Goal: Task Accomplishment & Management: Manage account settings

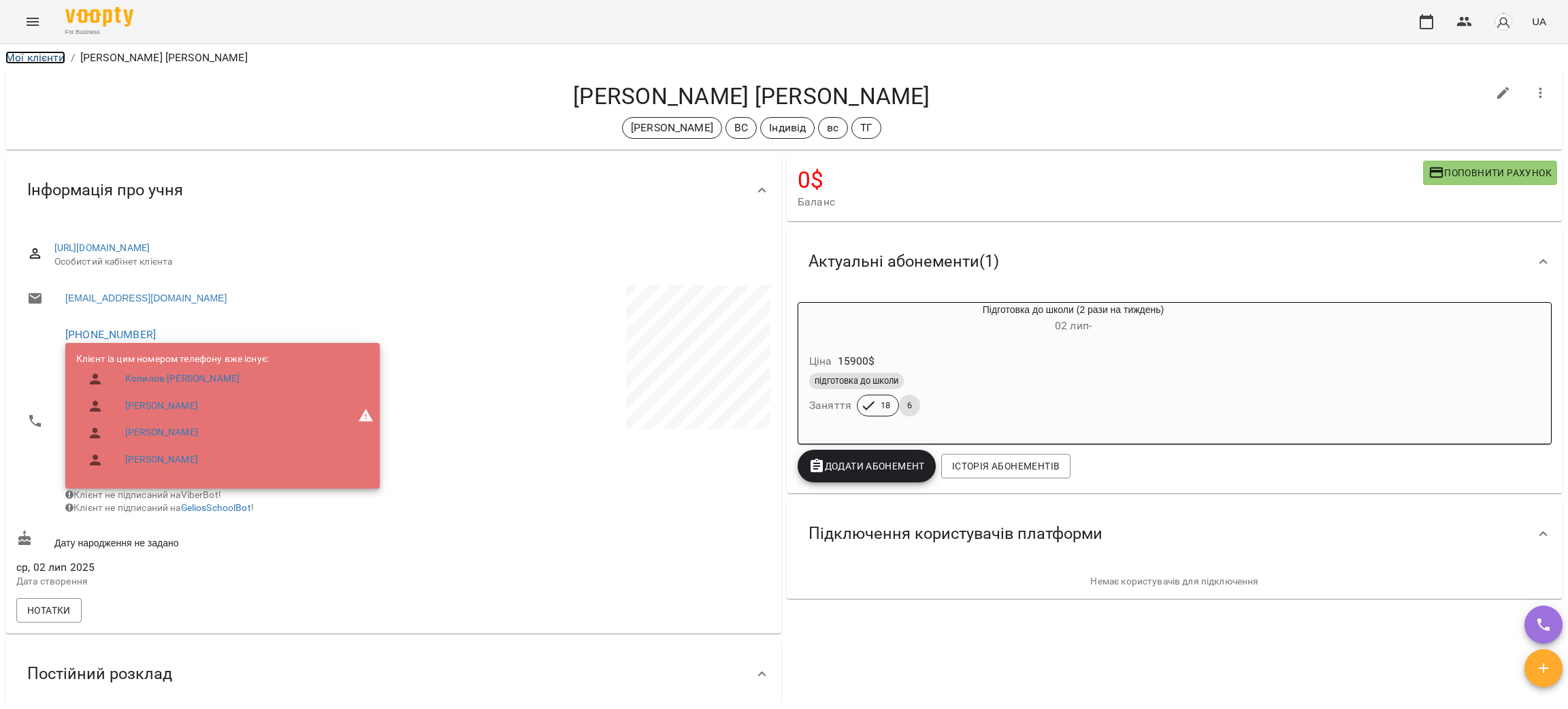
click at [30, 55] on link "Мої клієнти" at bounding box center [35, 57] width 60 height 13
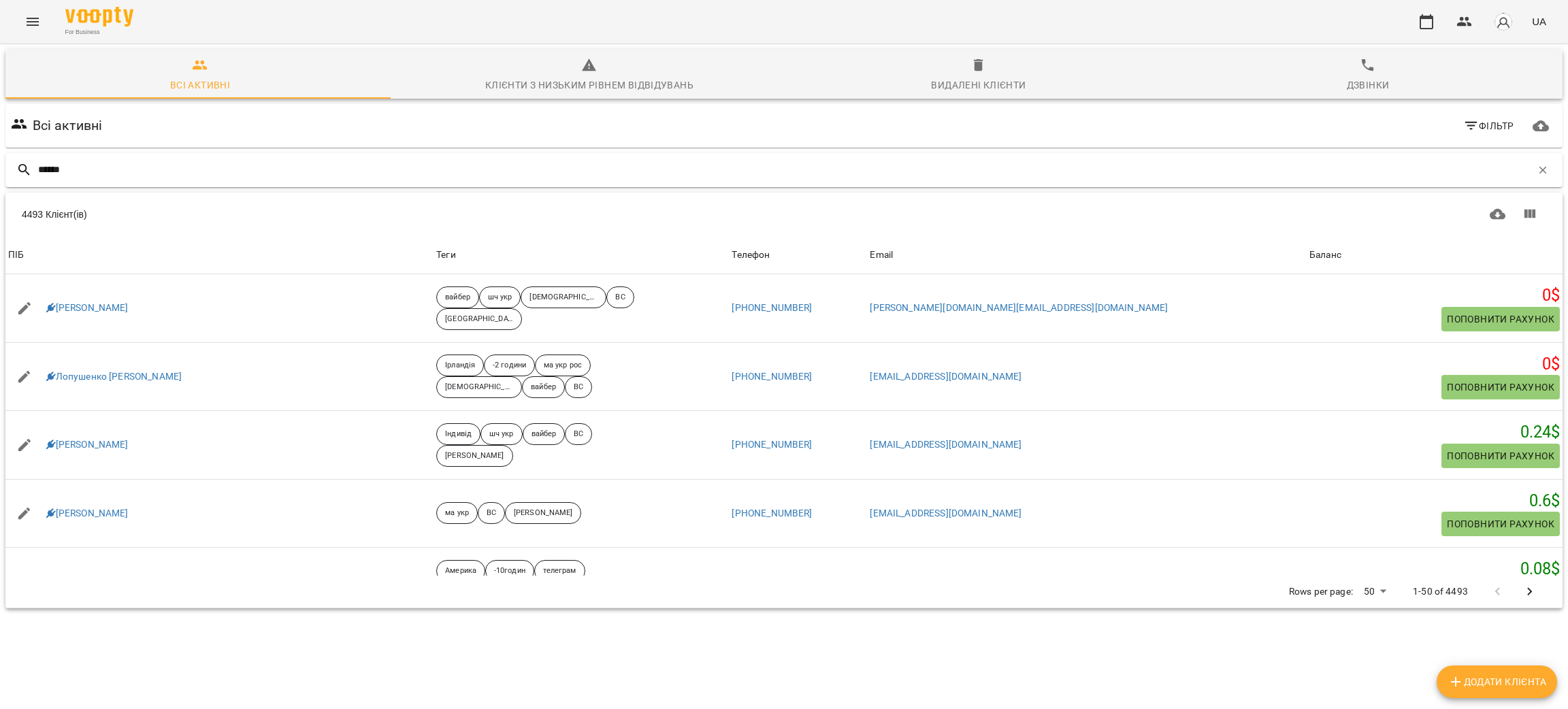
click at [140, 171] on input "******" at bounding box center [784, 169] width 1493 height 22
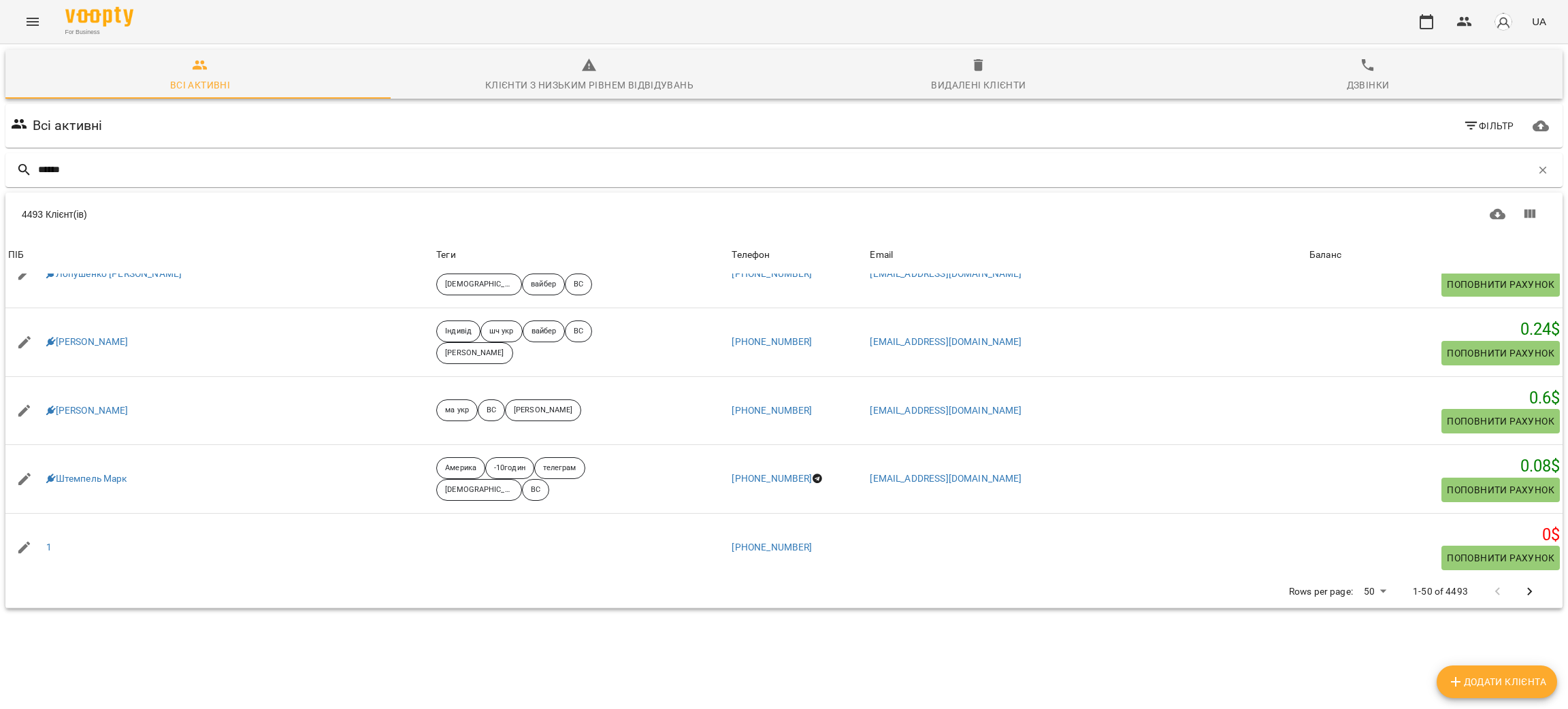
scroll to position [102, 0]
click at [105, 169] on input "******" at bounding box center [784, 169] width 1493 height 22
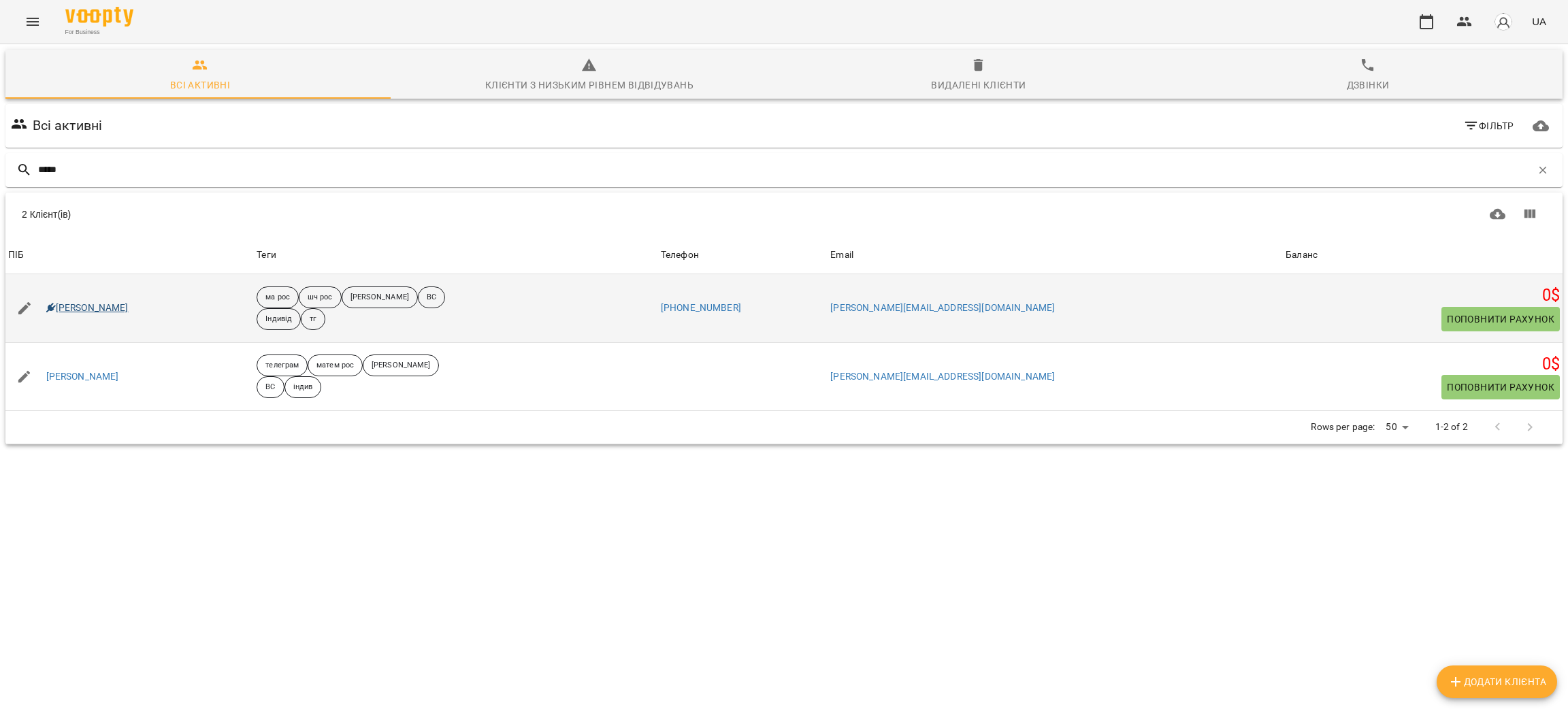
type input "*****"
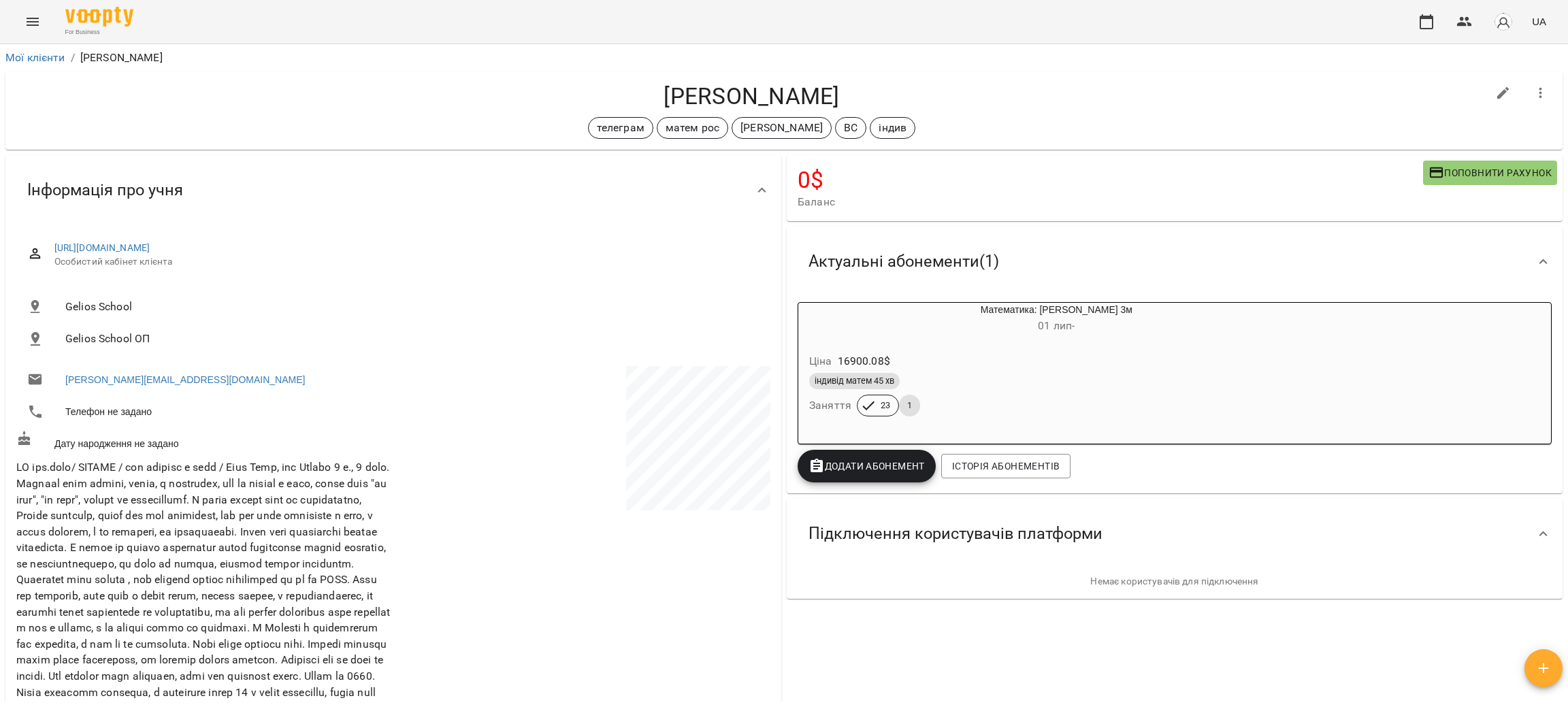
click at [1116, 357] on div "Ціна 16900.08 $" at bounding box center [1024, 361] width 435 height 24
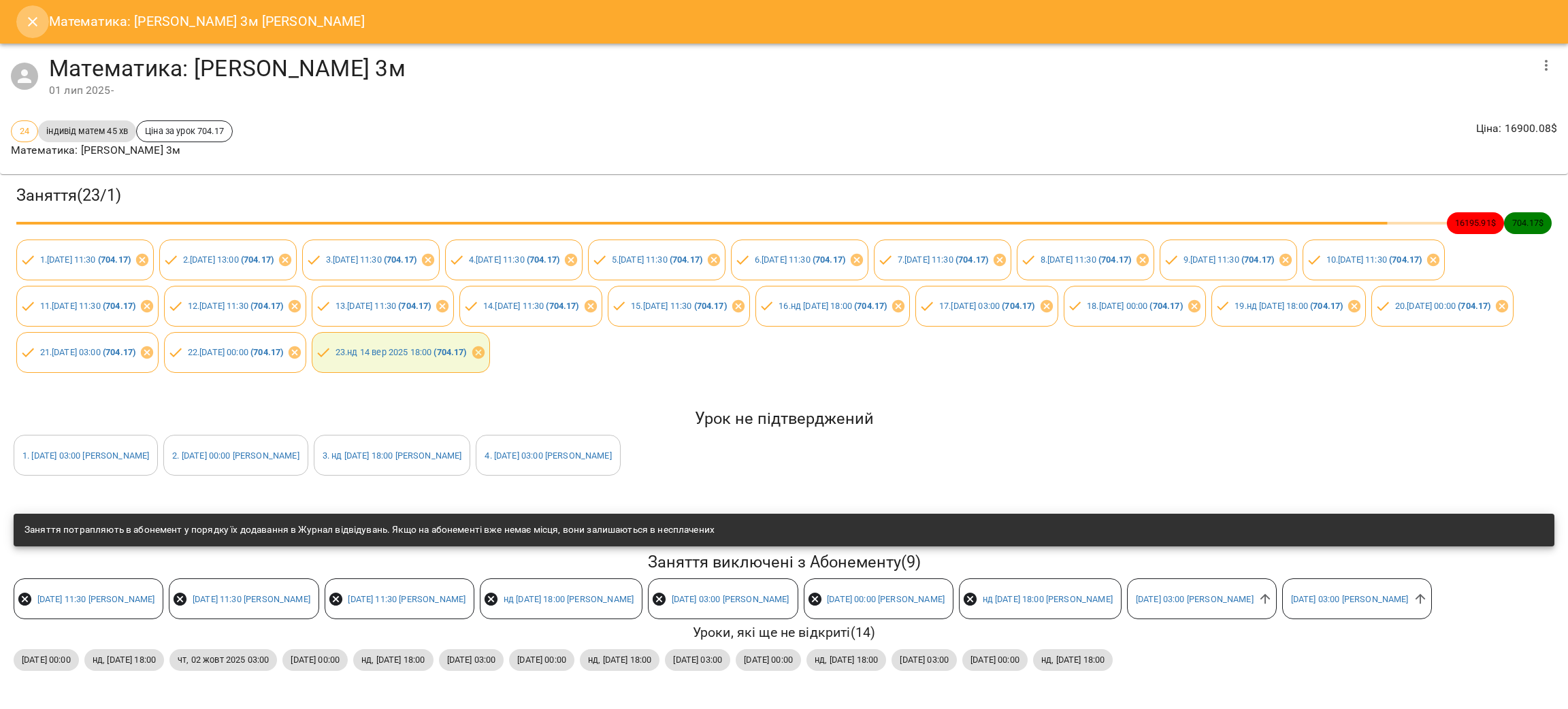
click at [35, 24] on icon "Close" at bounding box center [33, 22] width 10 height 10
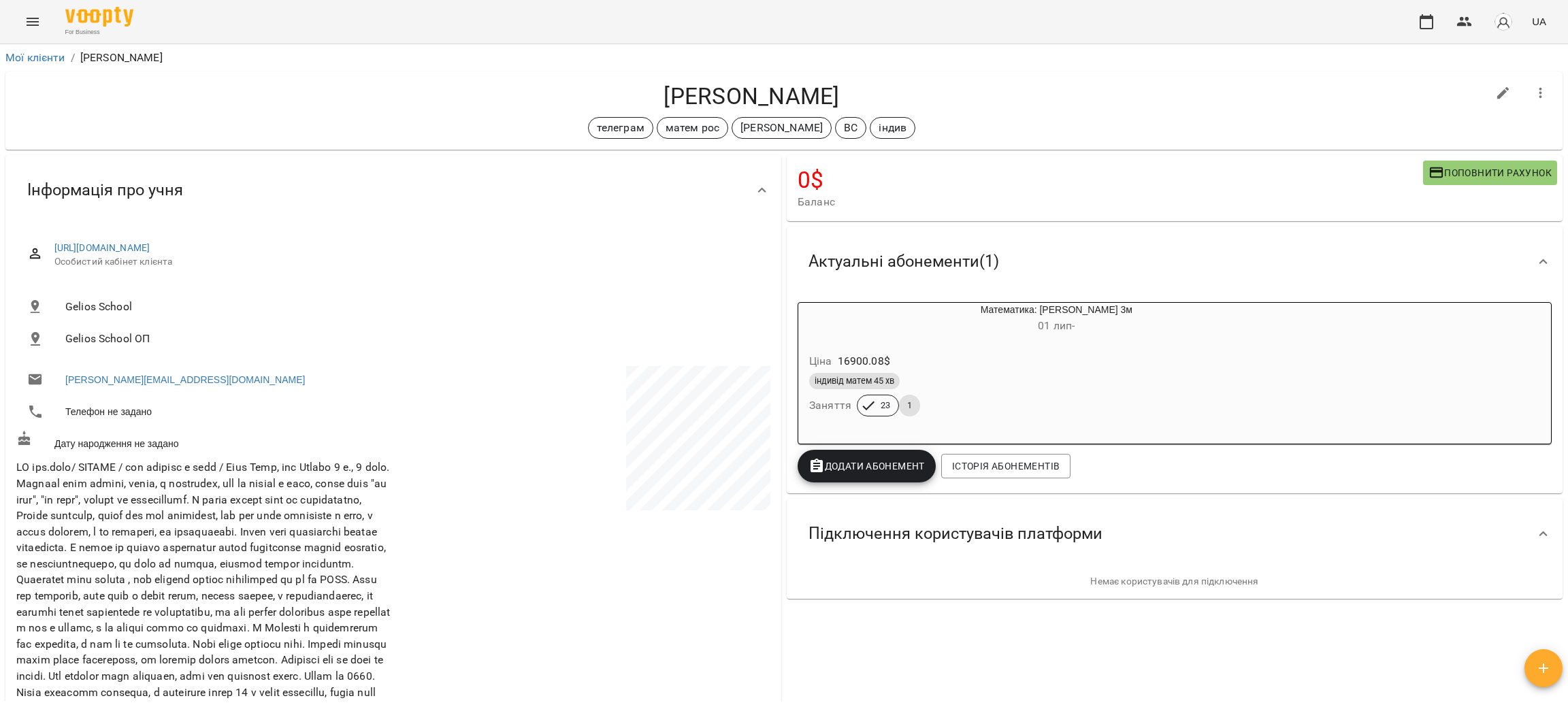
click at [1031, 381] on div "індивід матем 45 хв" at bounding box center [1024, 381] width 430 height 17
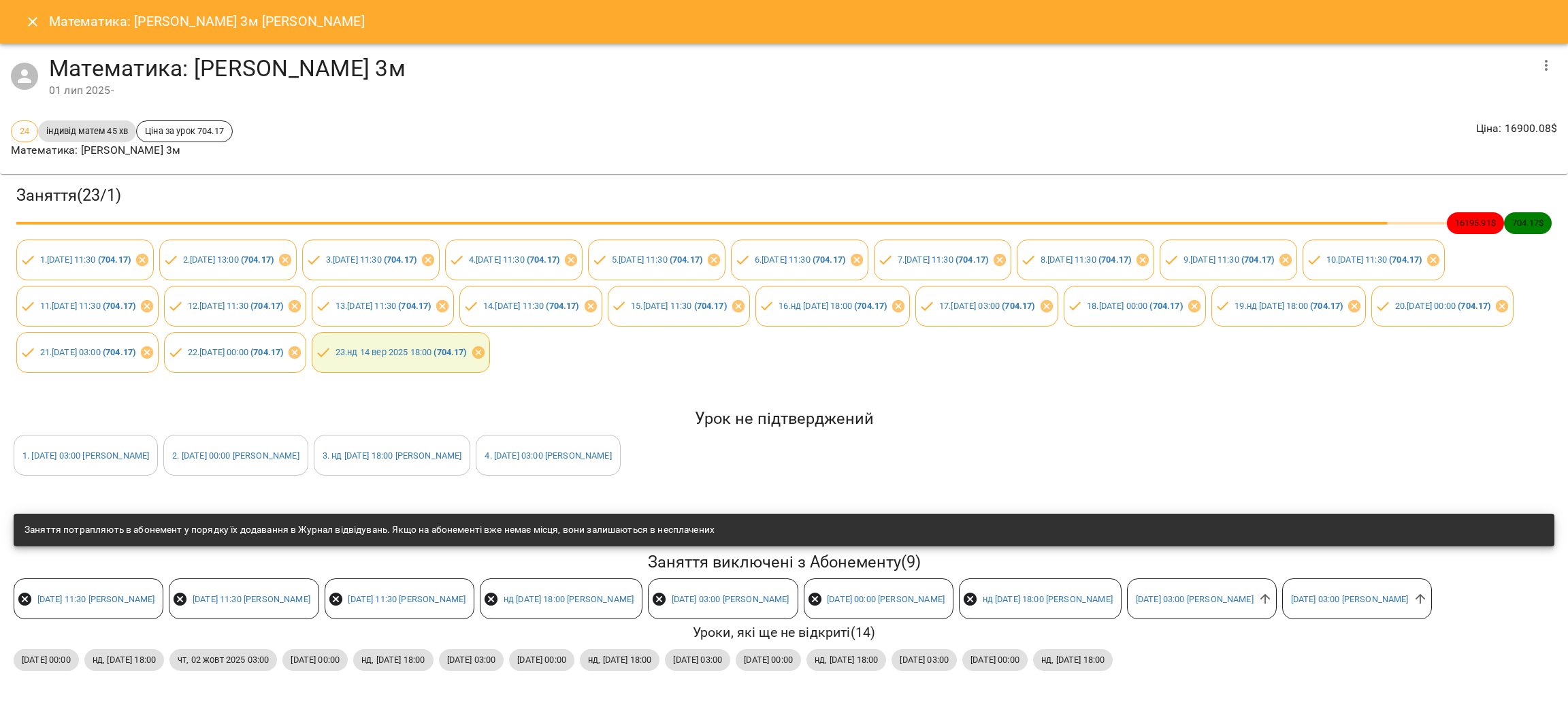
click at [38, 21] on icon "Close" at bounding box center [33, 22] width 17 height 17
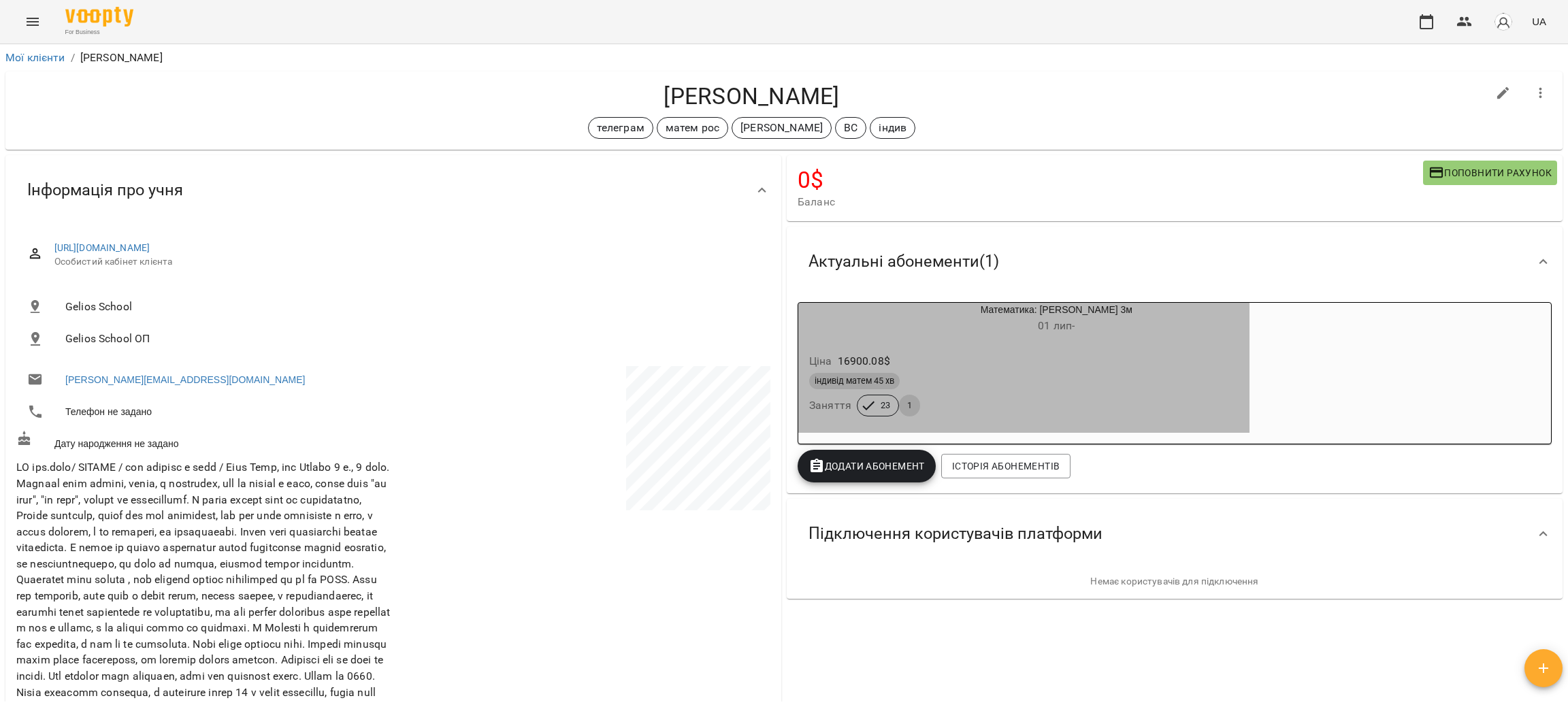
click at [1199, 383] on div "Ціна 16900.08 $ індивід матем 45 хв Заняття 23 1" at bounding box center [1024, 387] width 451 height 93
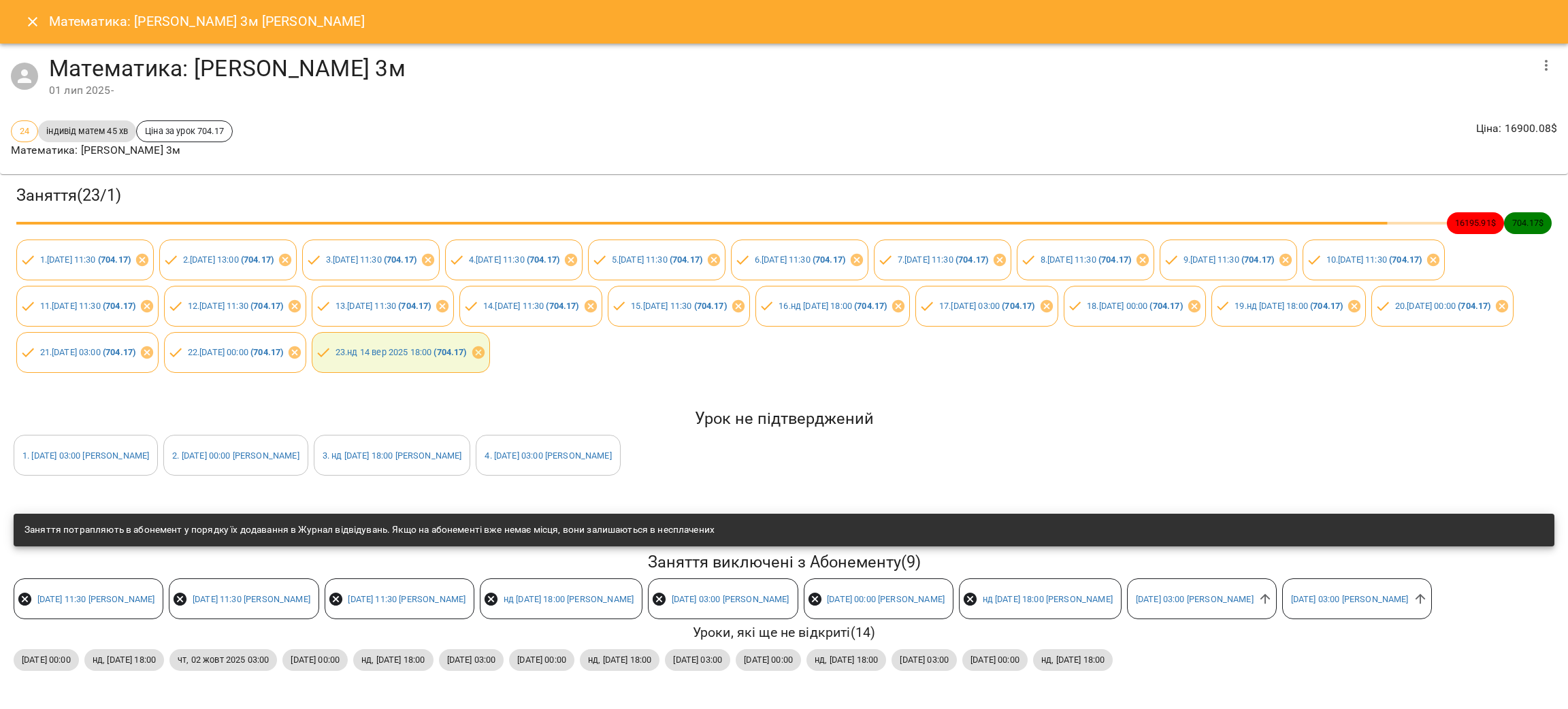
click at [35, 18] on icon "Close" at bounding box center [33, 22] width 10 height 10
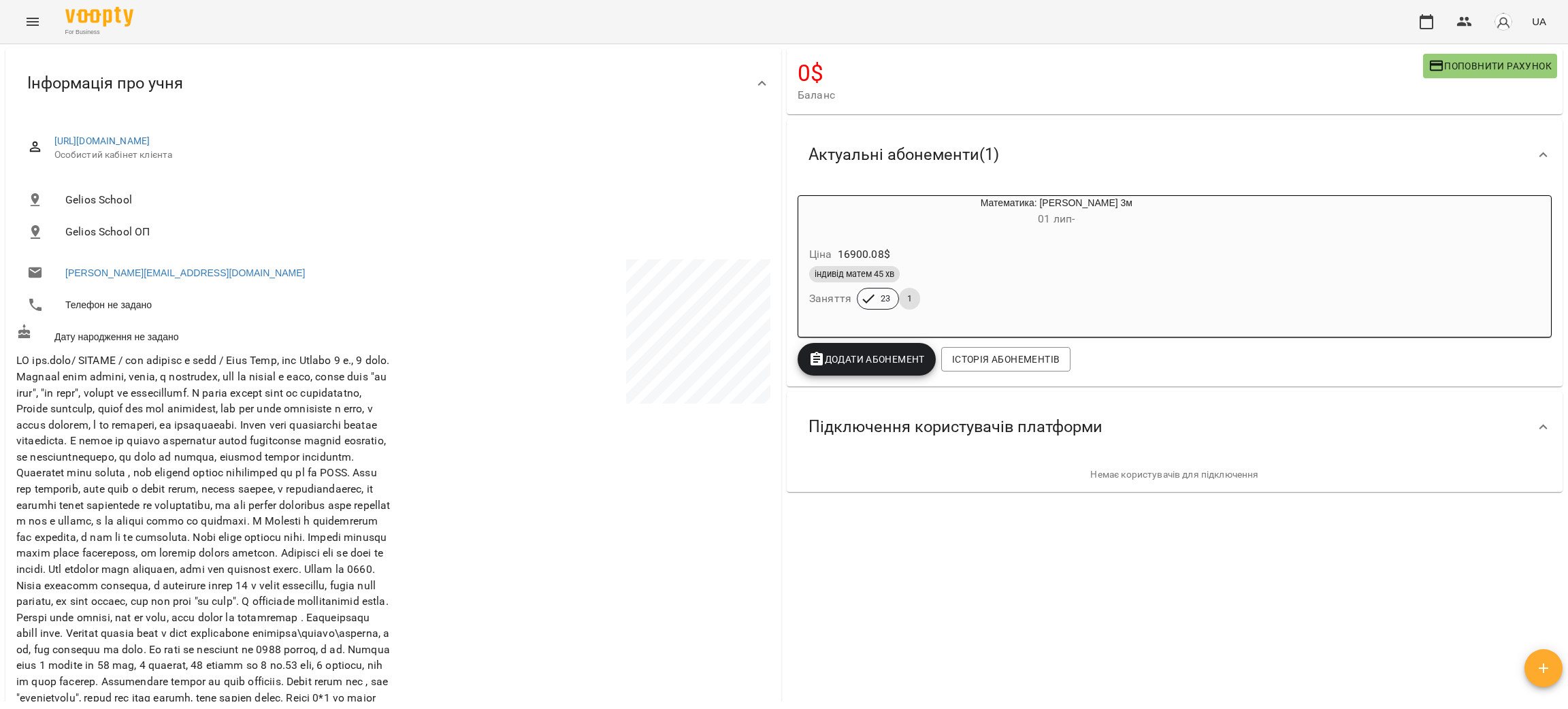
scroll to position [102, 0]
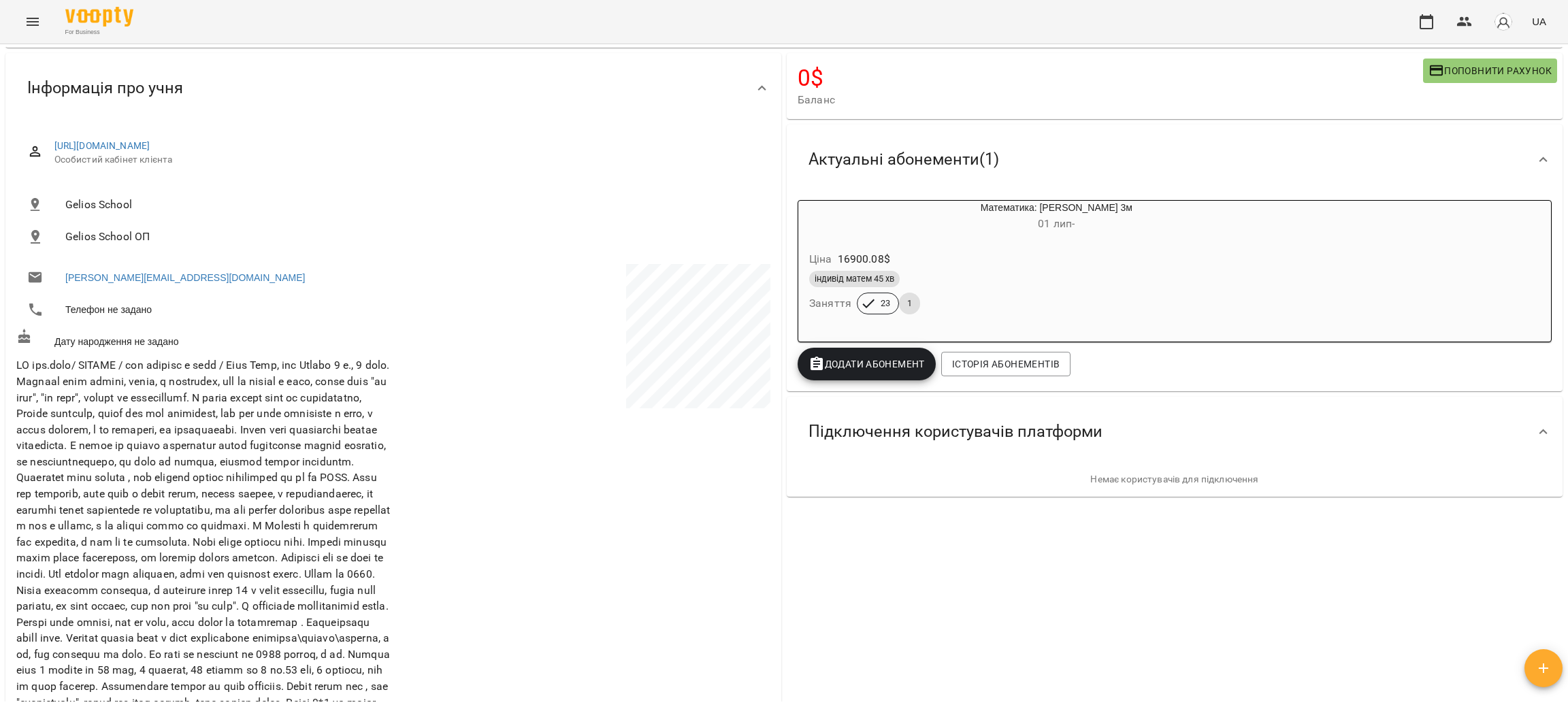
click at [1044, 267] on div "Ціна 16900.08 $" at bounding box center [1024, 259] width 435 height 24
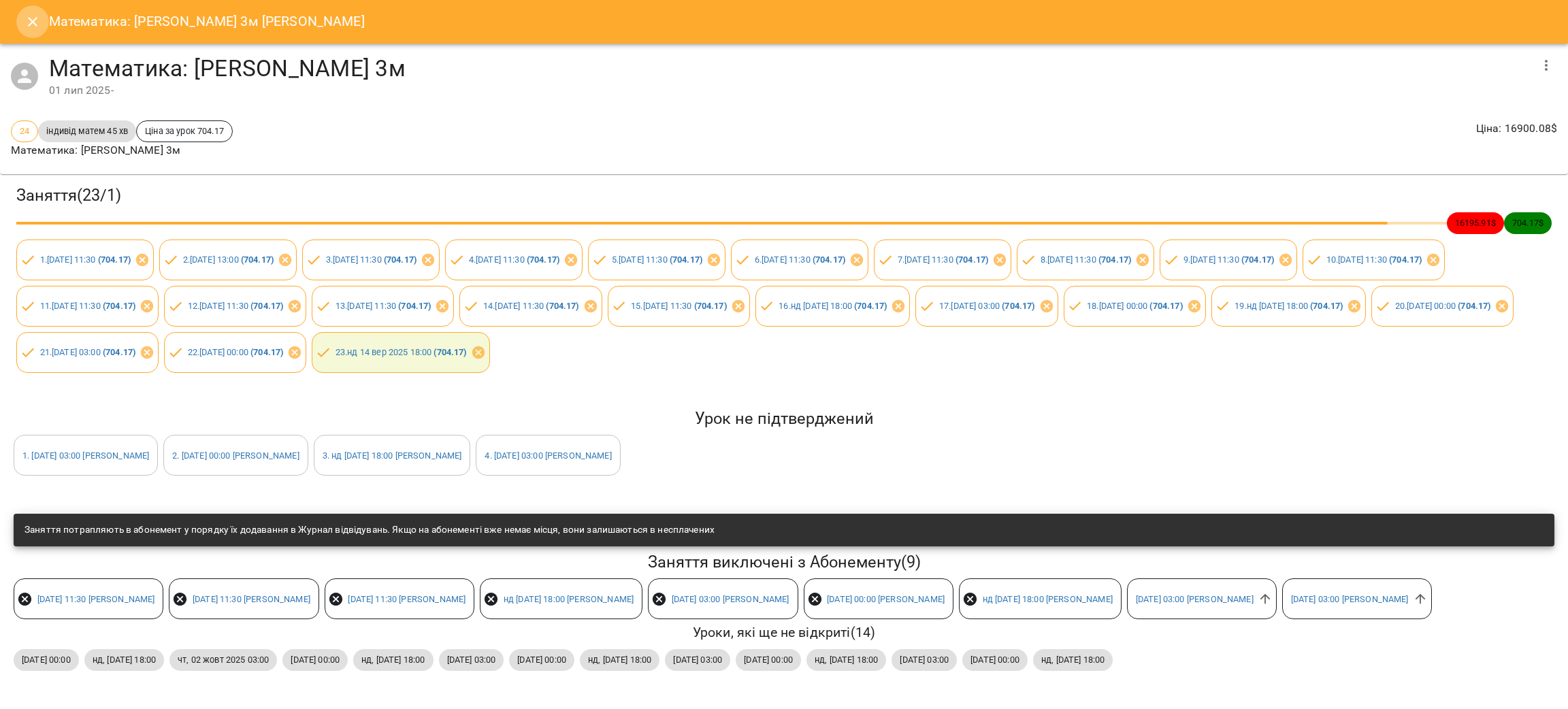
click at [31, 21] on icon "Close" at bounding box center [33, 22] width 10 height 10
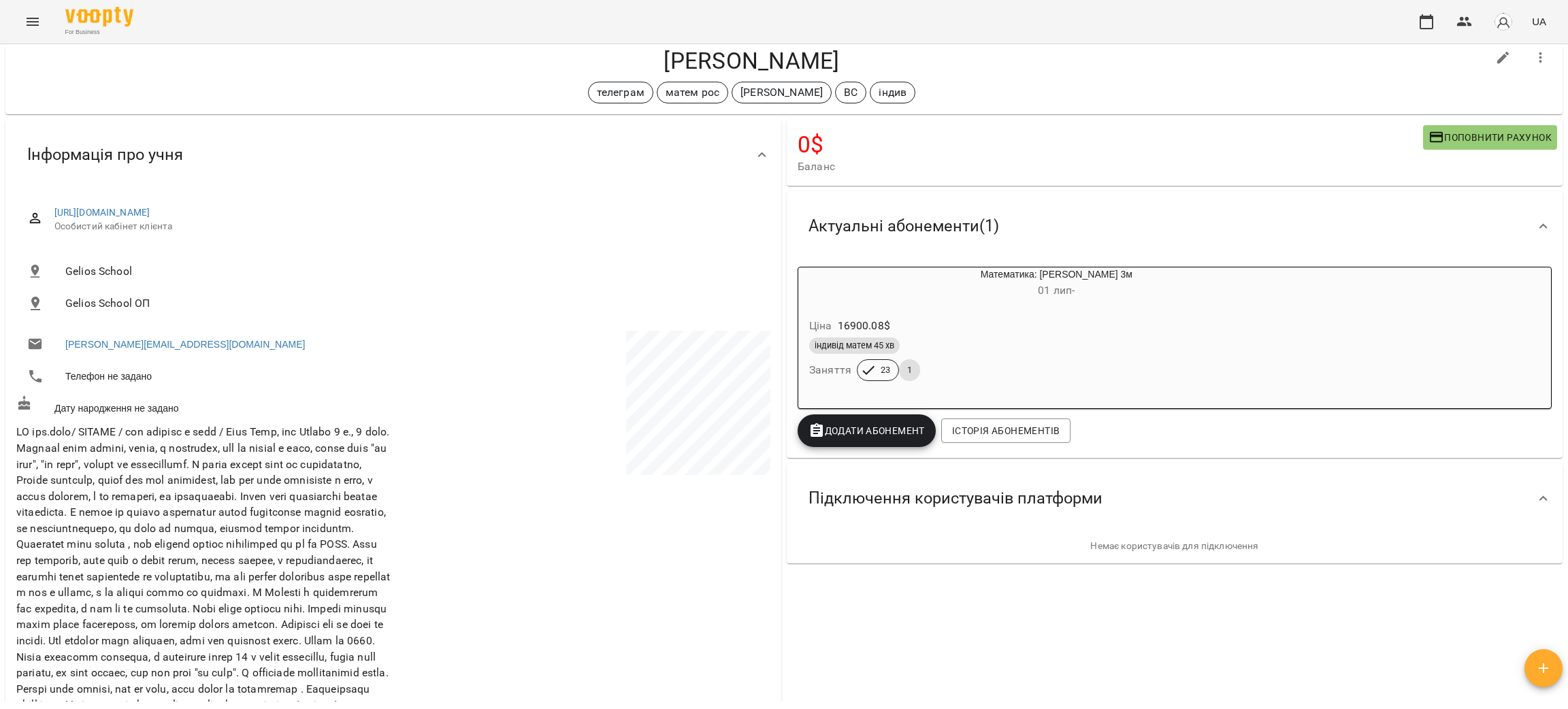
scroll to position [0, 0]
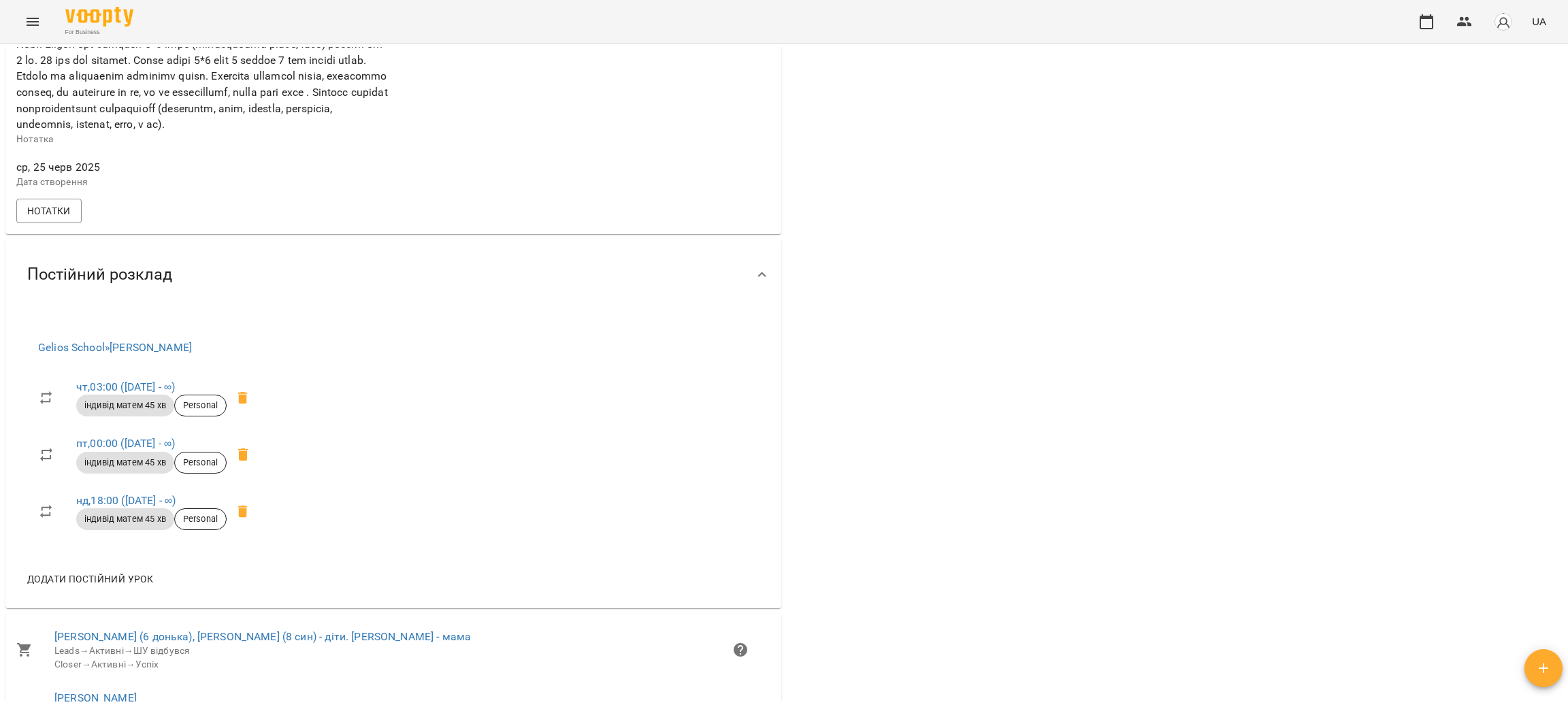
scroll to position [918, 0]
